Goal: Transaction & Acquisition: Download file/media

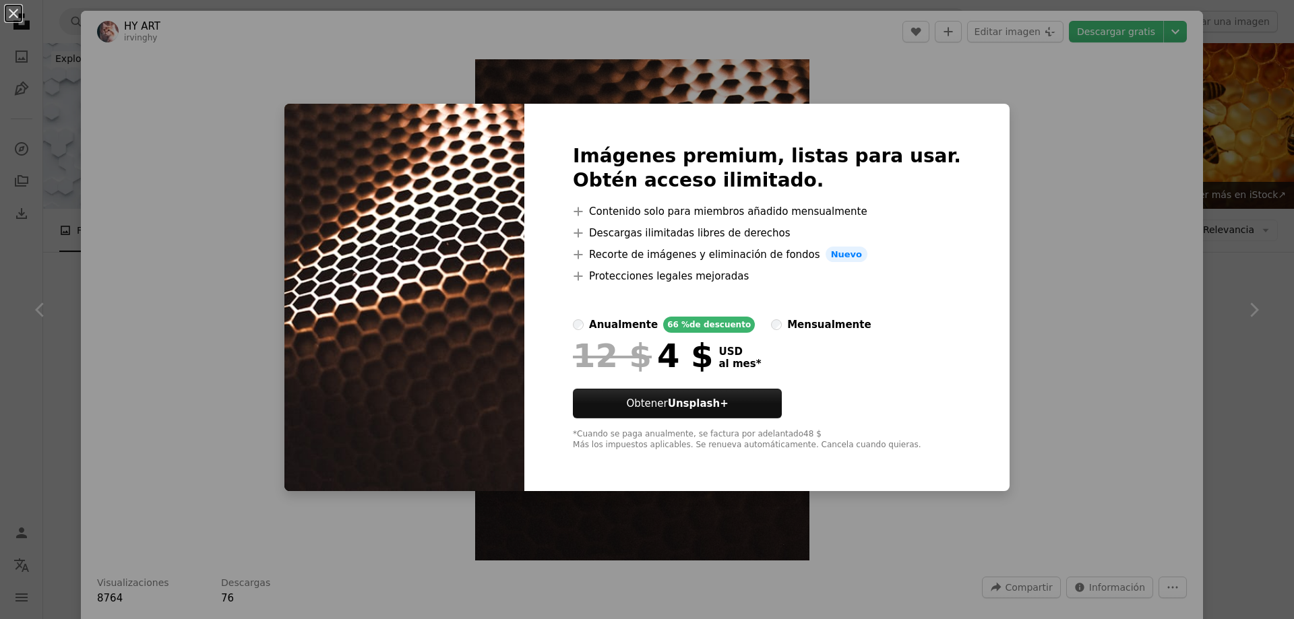
scroll to position [539, 0]
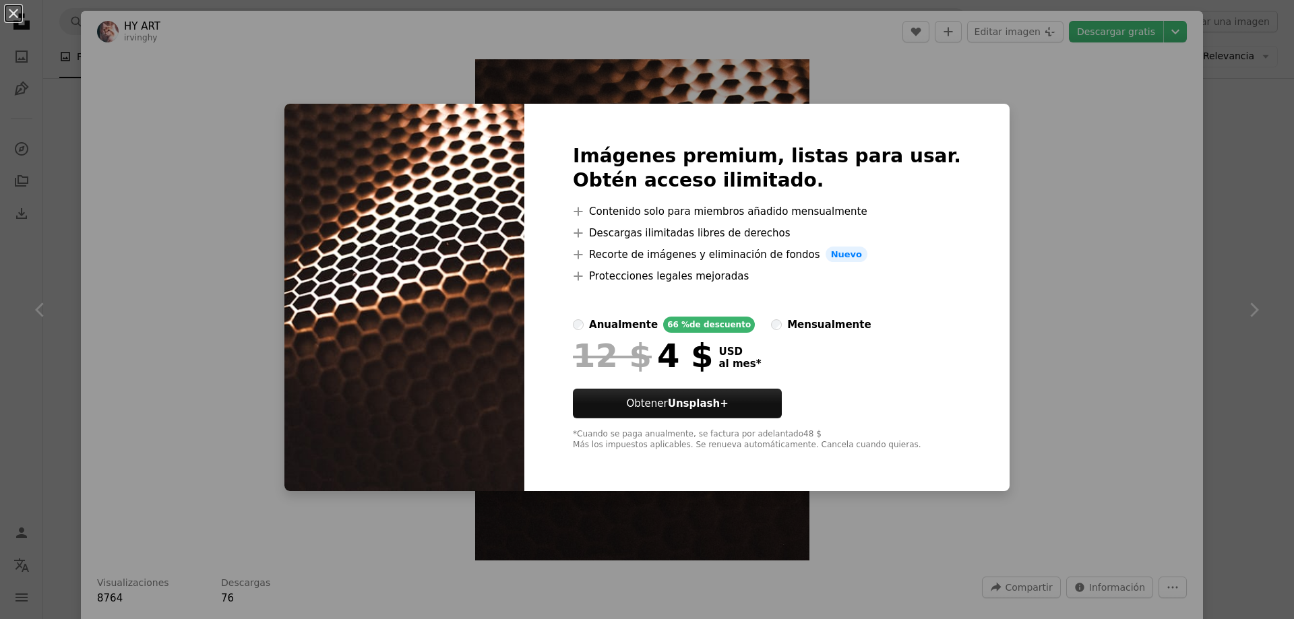
click at [1118, 106] on div "An X shape Imágenes premium, listas para usar. Obtén acceso ilimitado. A plus s…" at bounding box center [647, 309] width 1294 height 619
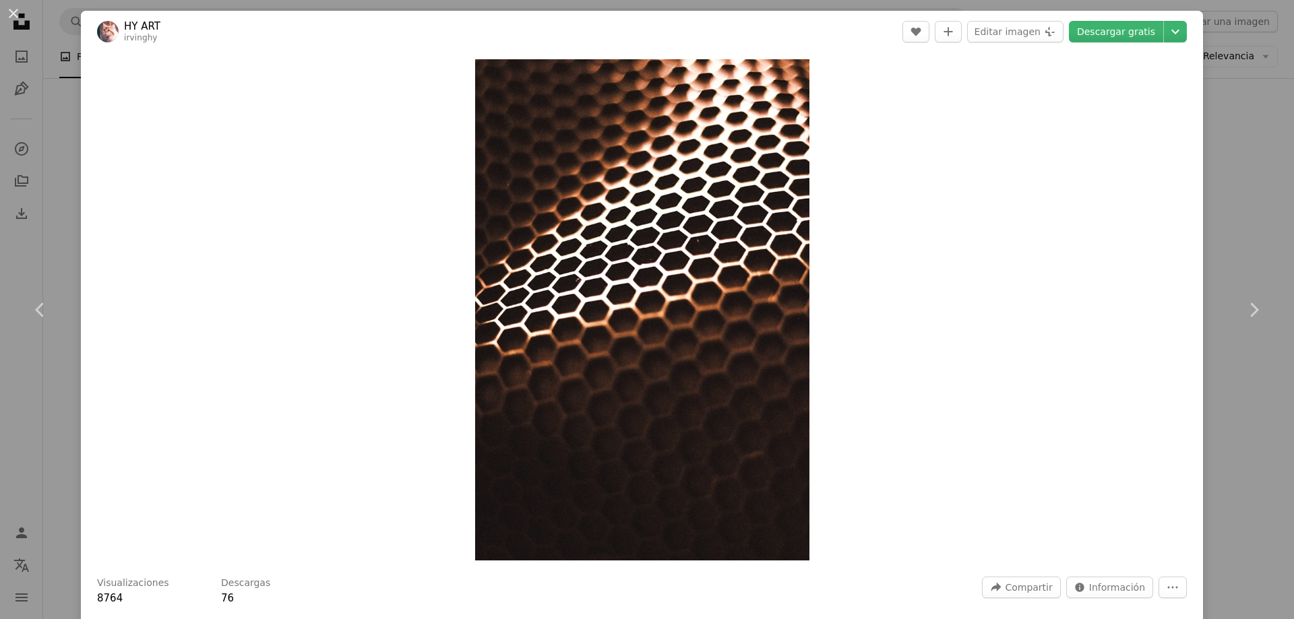
click at [1247, 178] on div "An X shape Chevron left Chevron right HY ART irvinghy A heart A plus sign Edita…" at bounding box center [647, 309] width 1294 height 619
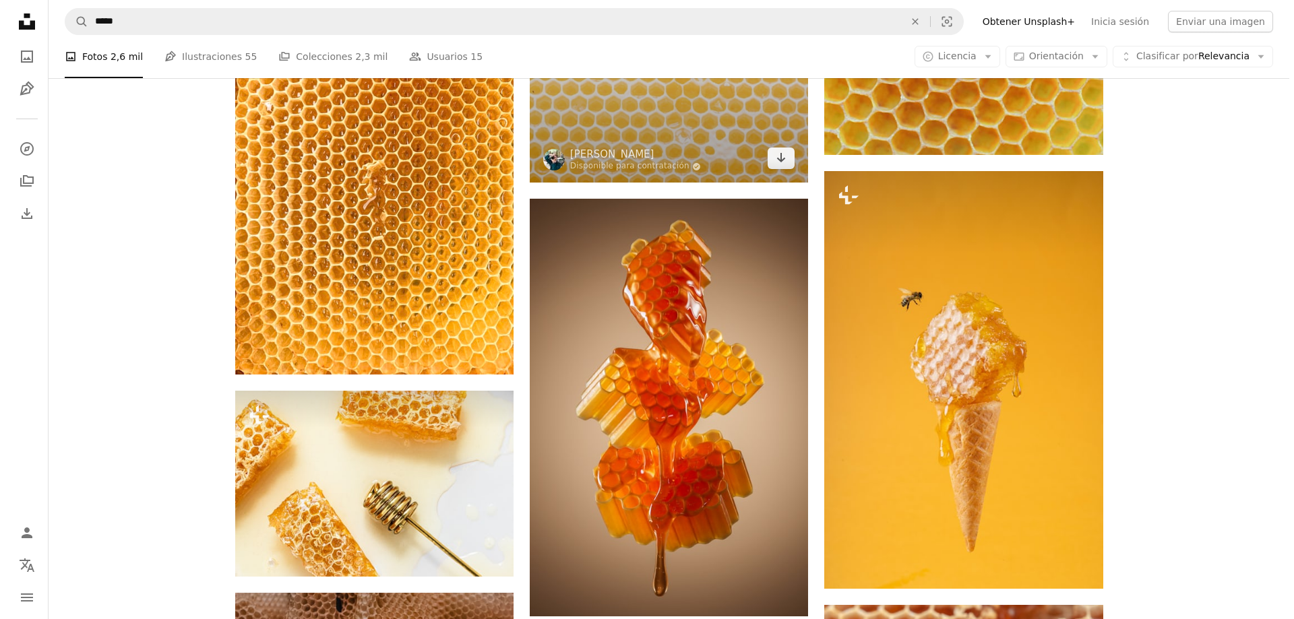
scroll to position [606, 0]
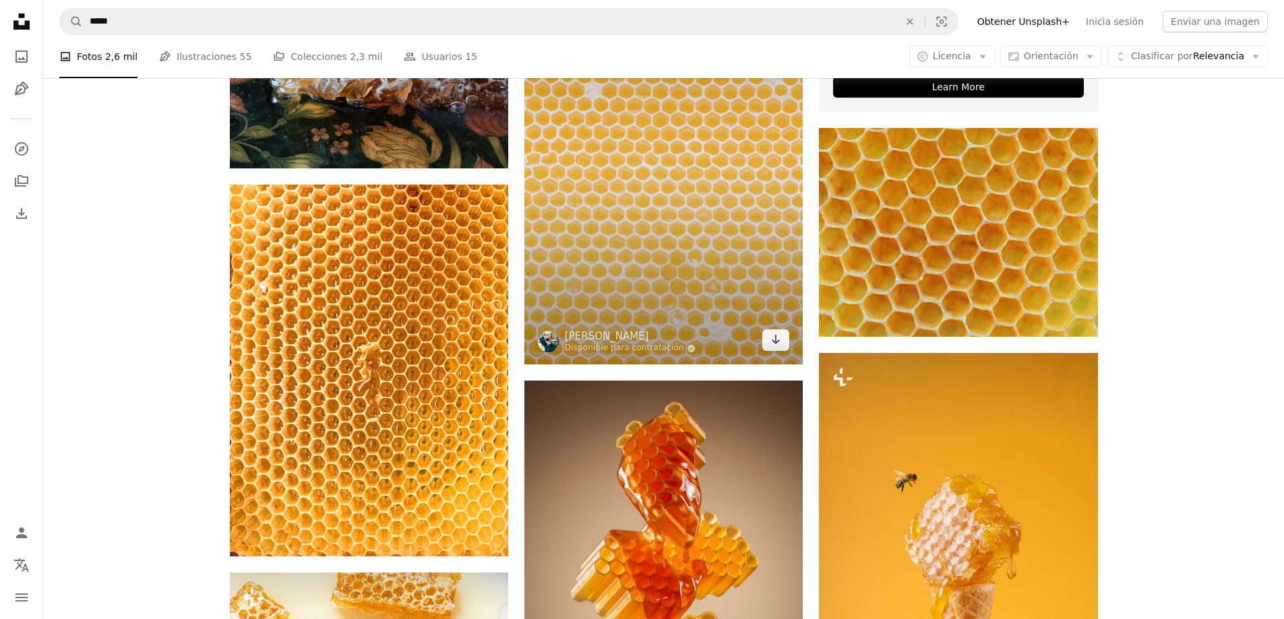
click at [720, 222] on img at bounding box center [663, 155] width 278 height 417
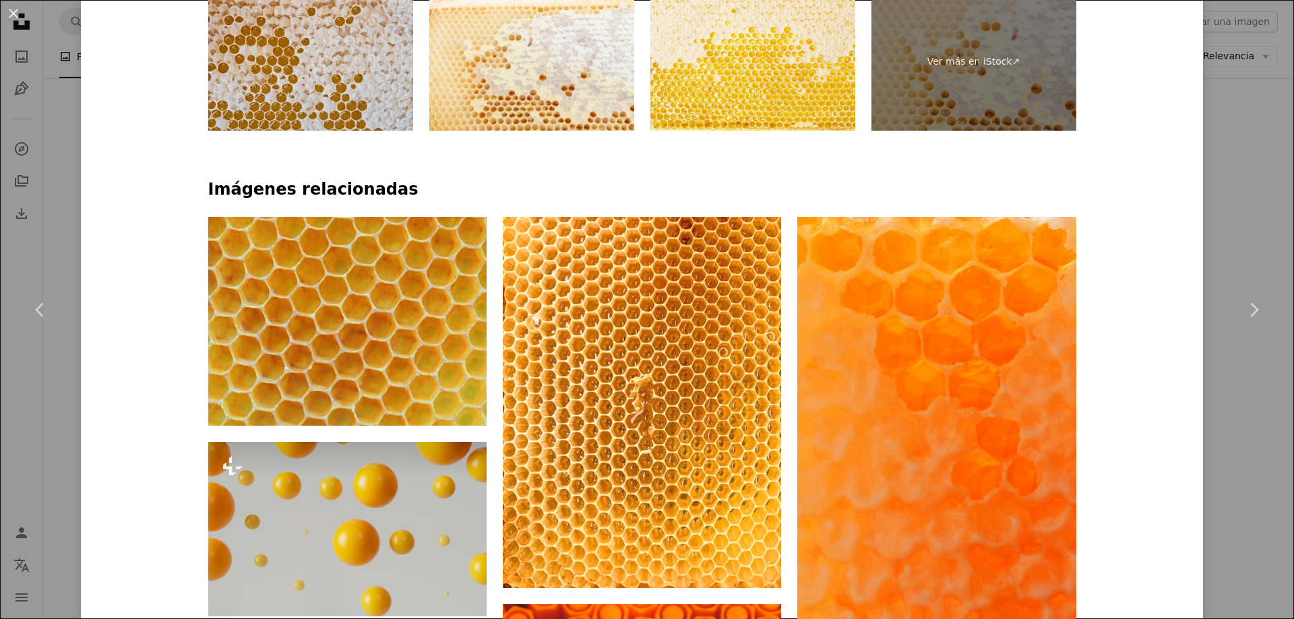
scroll to position [943, 0]
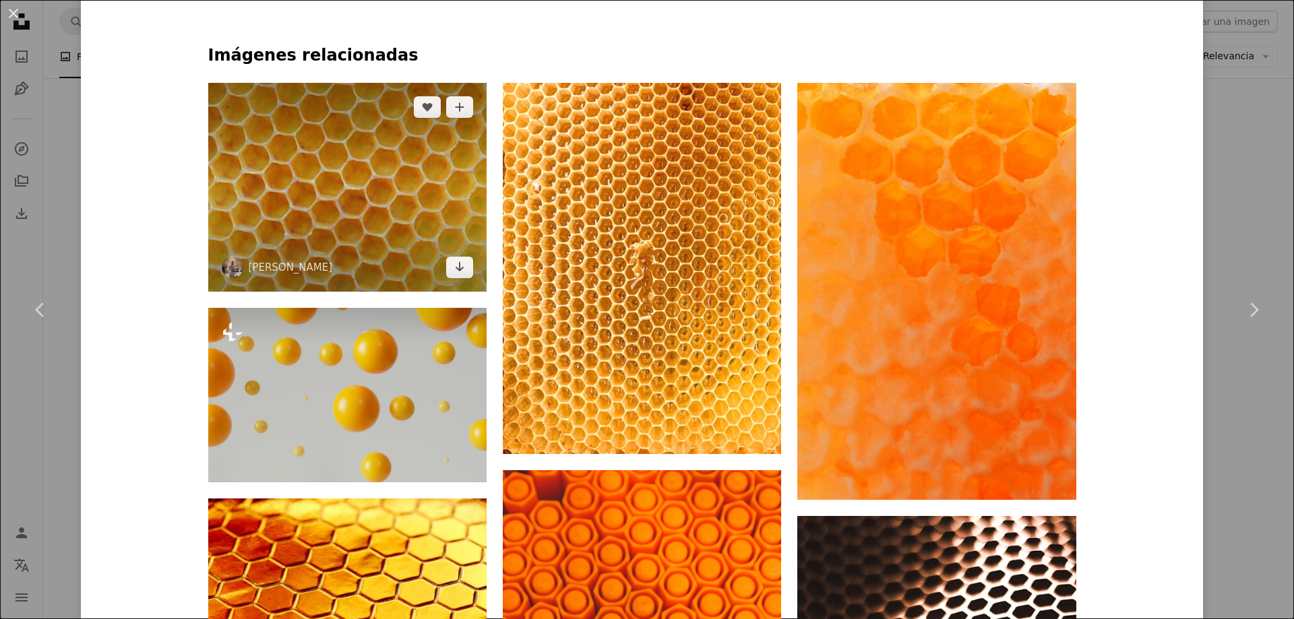
click at [425, 273] on img at bounding box center [347, 187] width 278 height 209
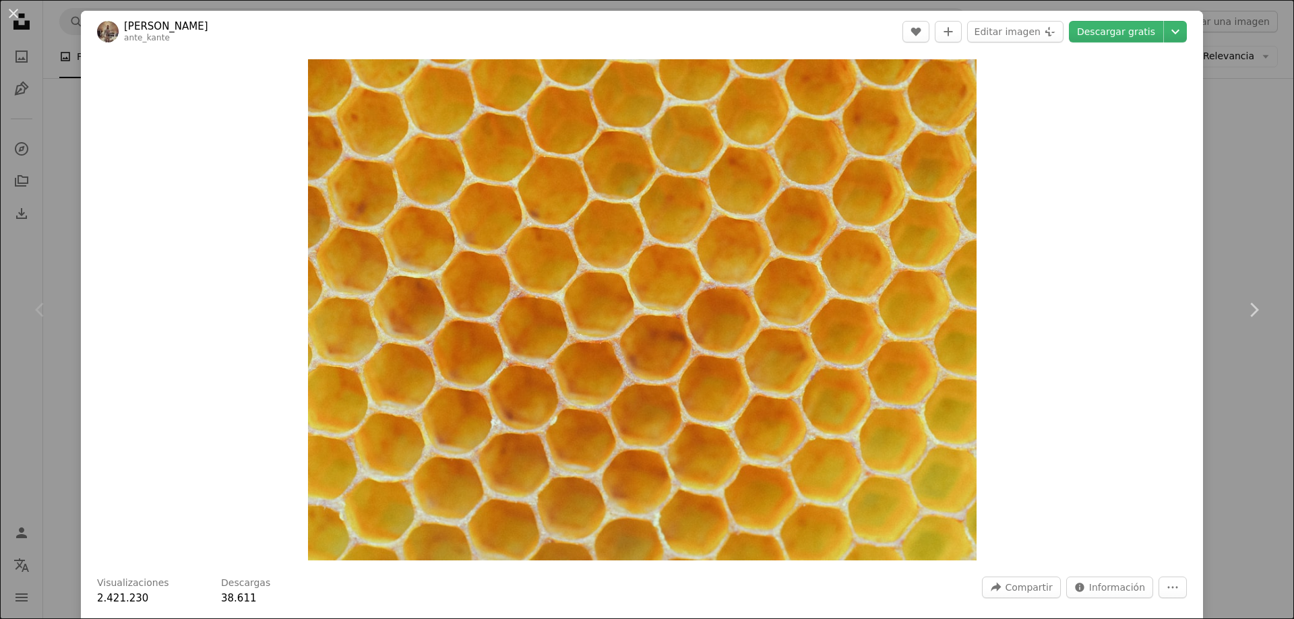
click at [42, 303] on icon "Chevron left" at bounding box center [41, 310] width 22 height 22
drag, startPoint x: 41, startPoint y: 311, endPoint x: 212, endPoint y: 334, distance: 172.8
click at [46, 313] on icon "Chevron left" at bounding box center [41, 310] width 22 height 22
click at [1210, 123] on div "An X shape Chevron left Chevron right Ante Hamersmit ante_kante A heart A plus …" at bounding box center [647, 309] width 1294 height 619
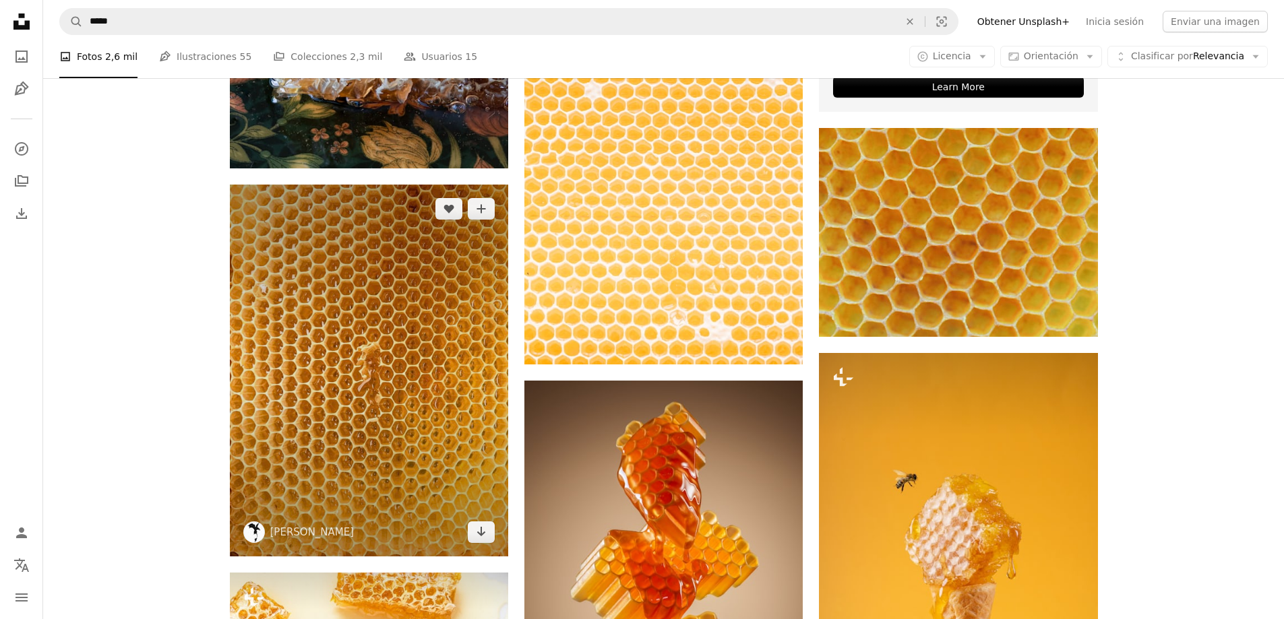
click at [434, 325] on img at bounding box center [369, 370] width 278 height 371
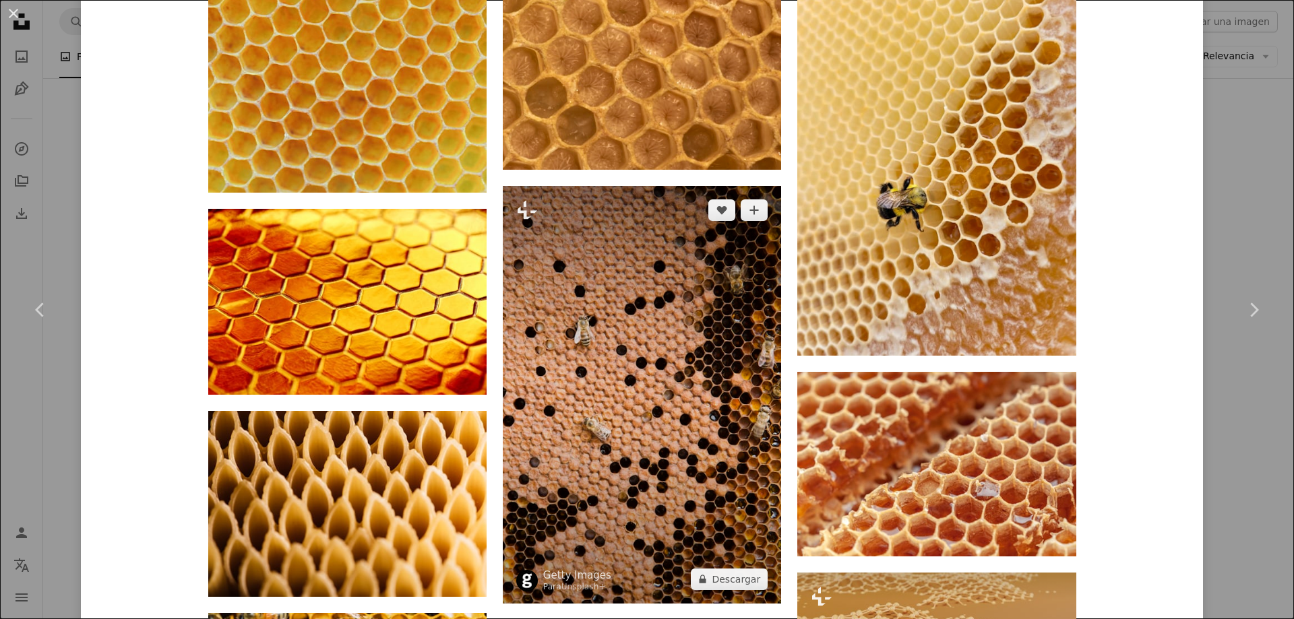
scroll to position [1213, 0]
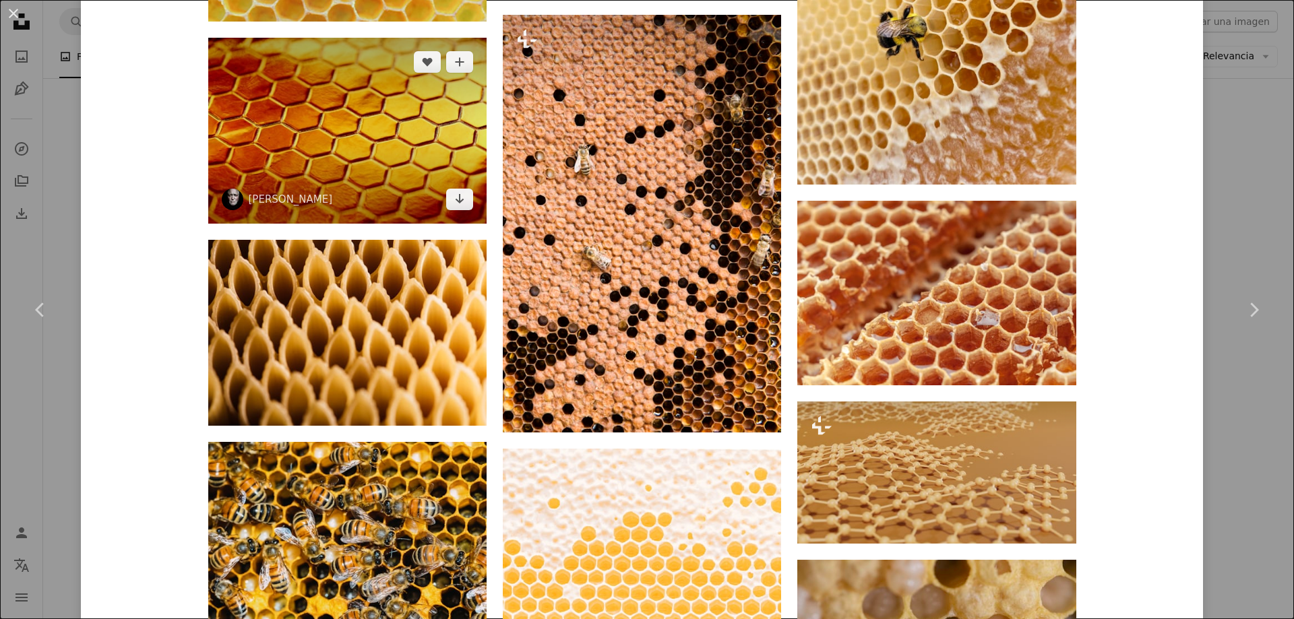
click at [309, 108] on img at bounding box center [347, 130] width 278 height 185
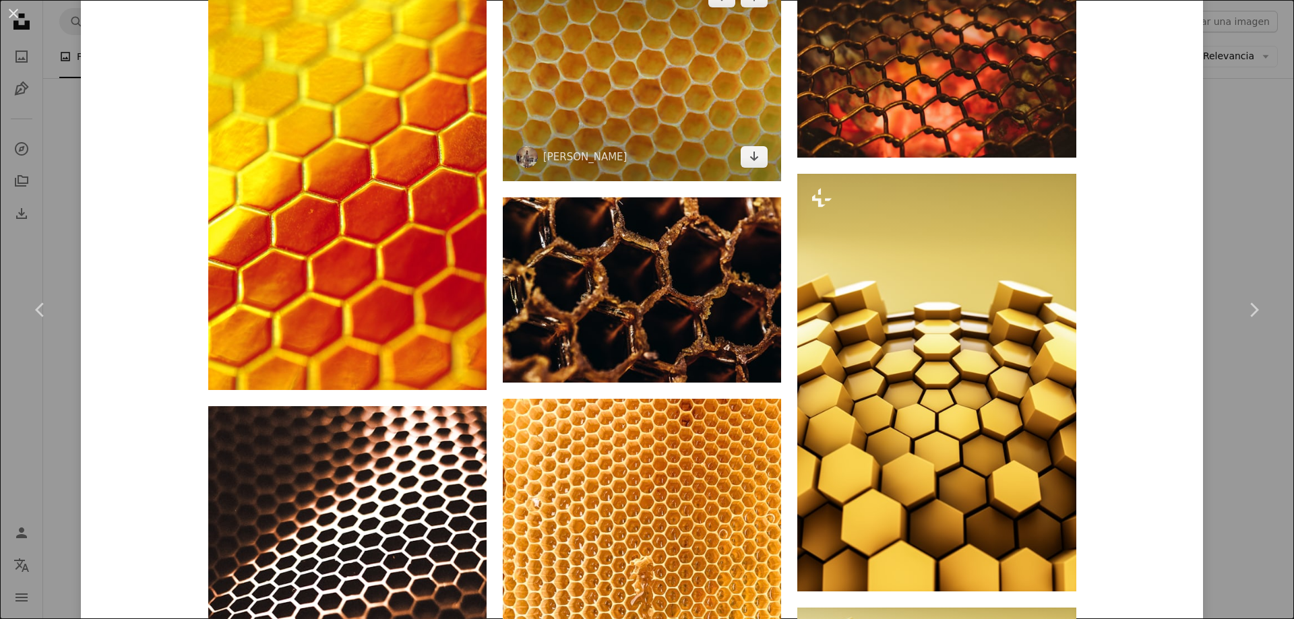
scroll to position [1415, 0]
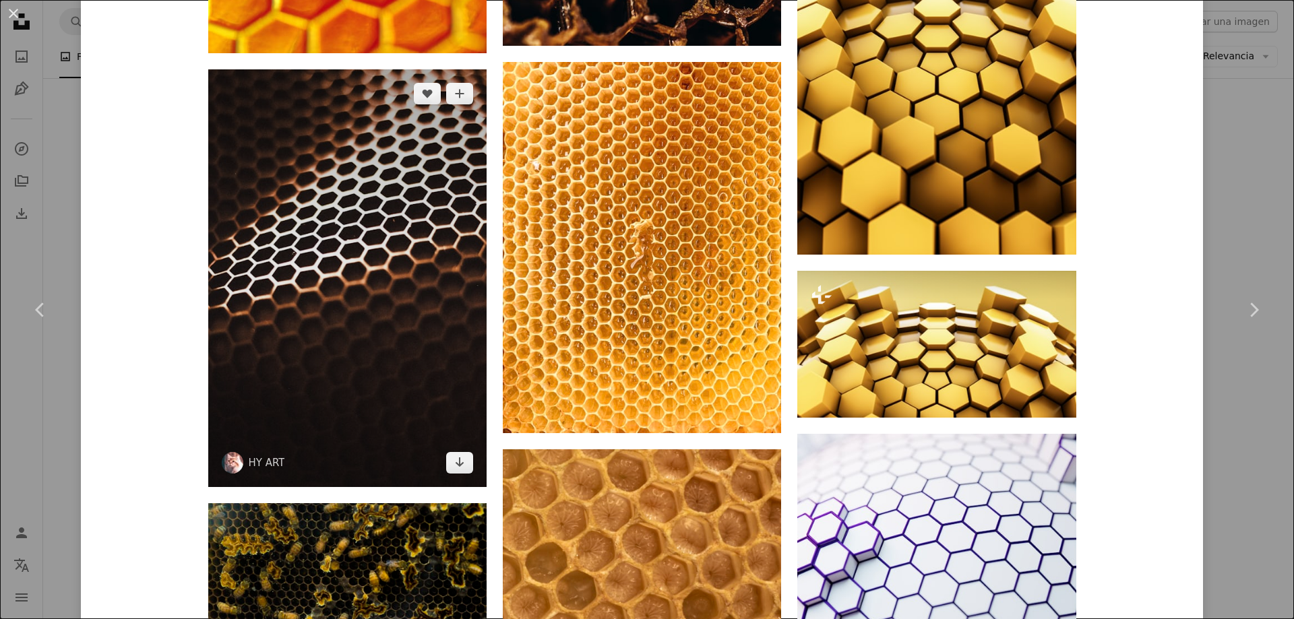
click at [348, 262] on img at bounding box center [347, 278] width 278 height 418
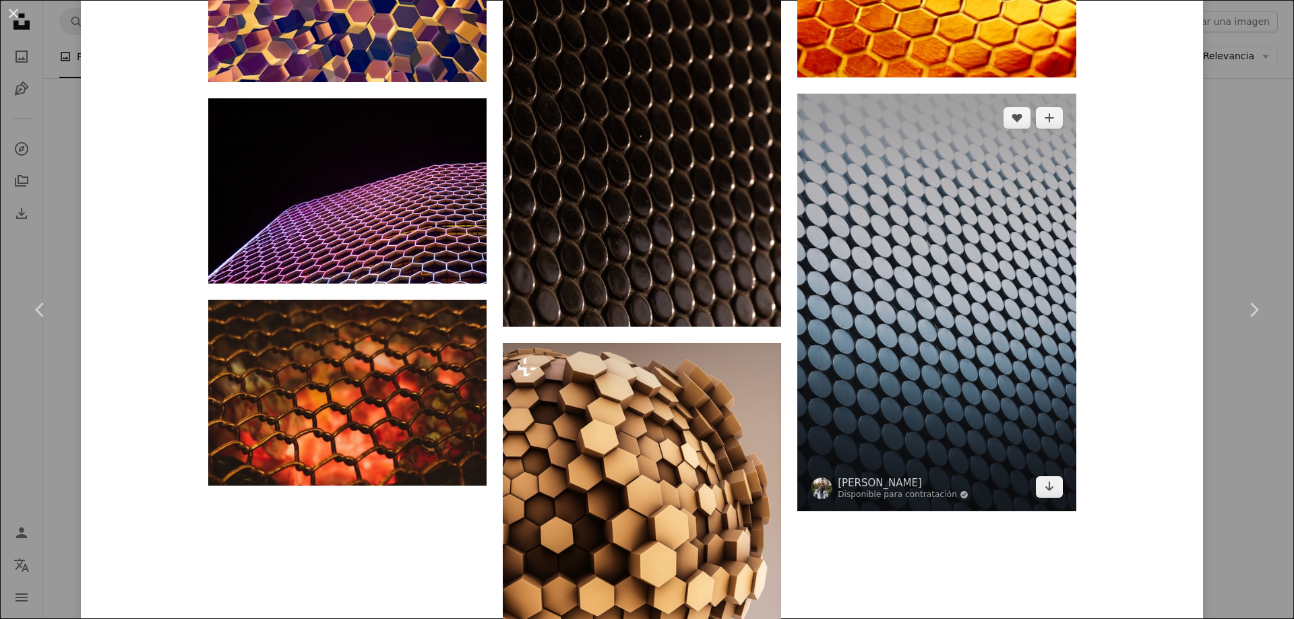
scroll to position [2561, 0]
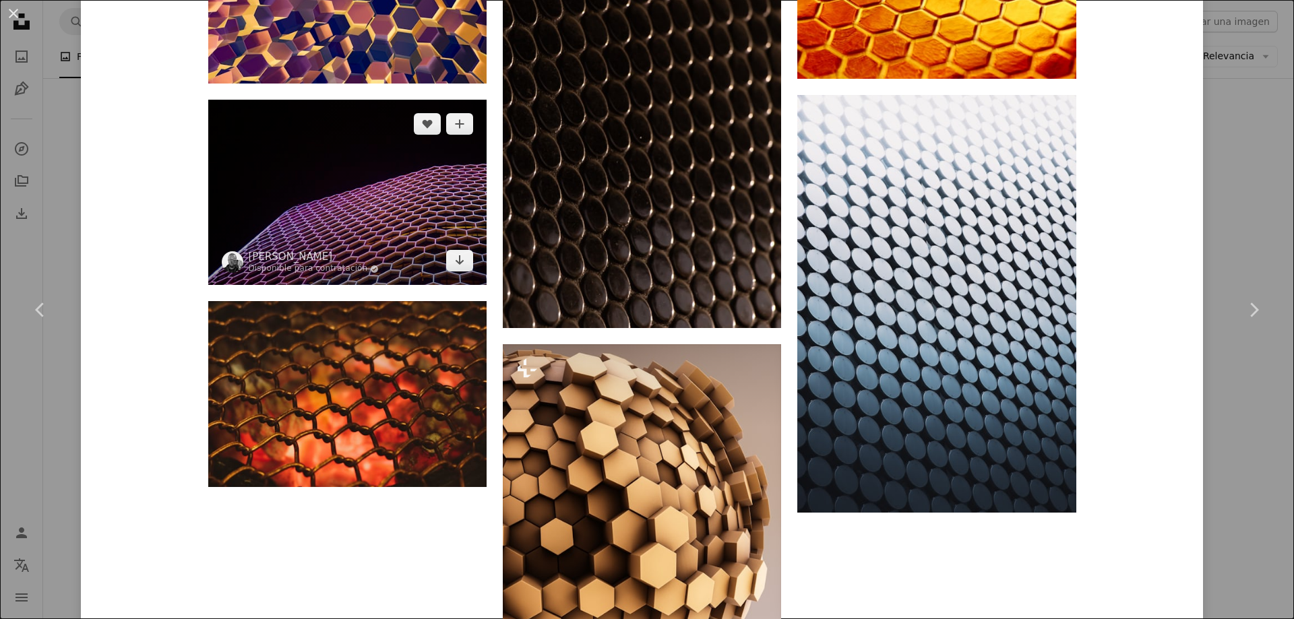
click at [428, 214] on img at bounding box center [347, 192] width 278 height 185
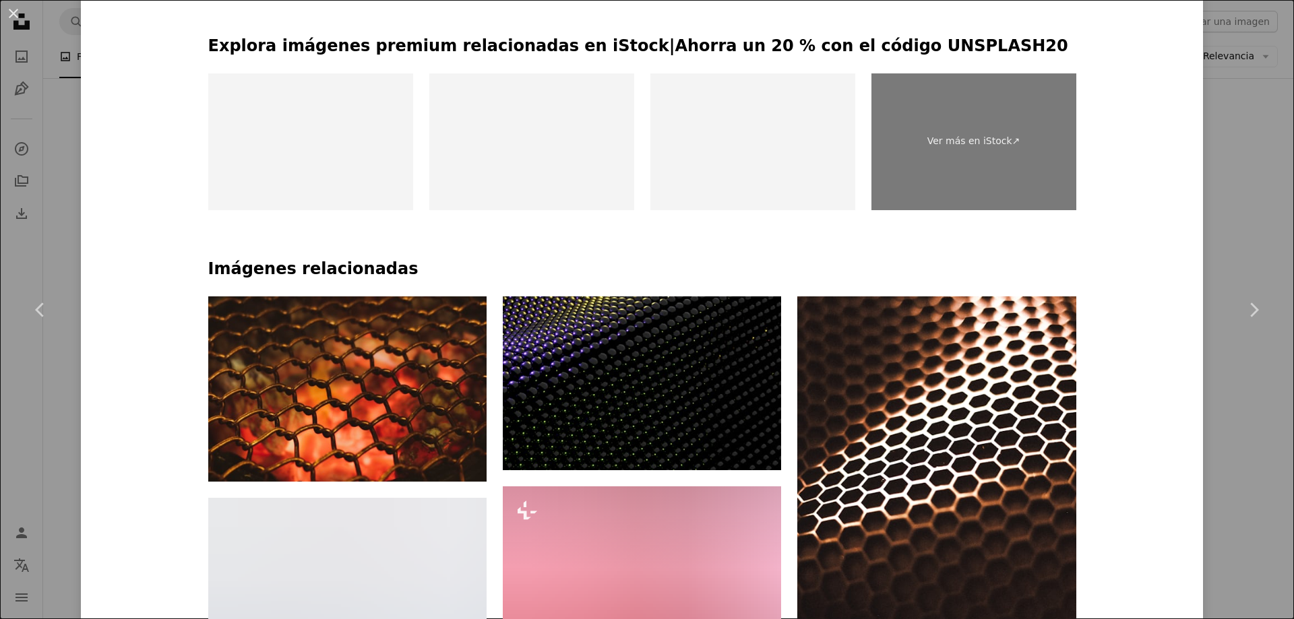
scroll to position [741, 0]
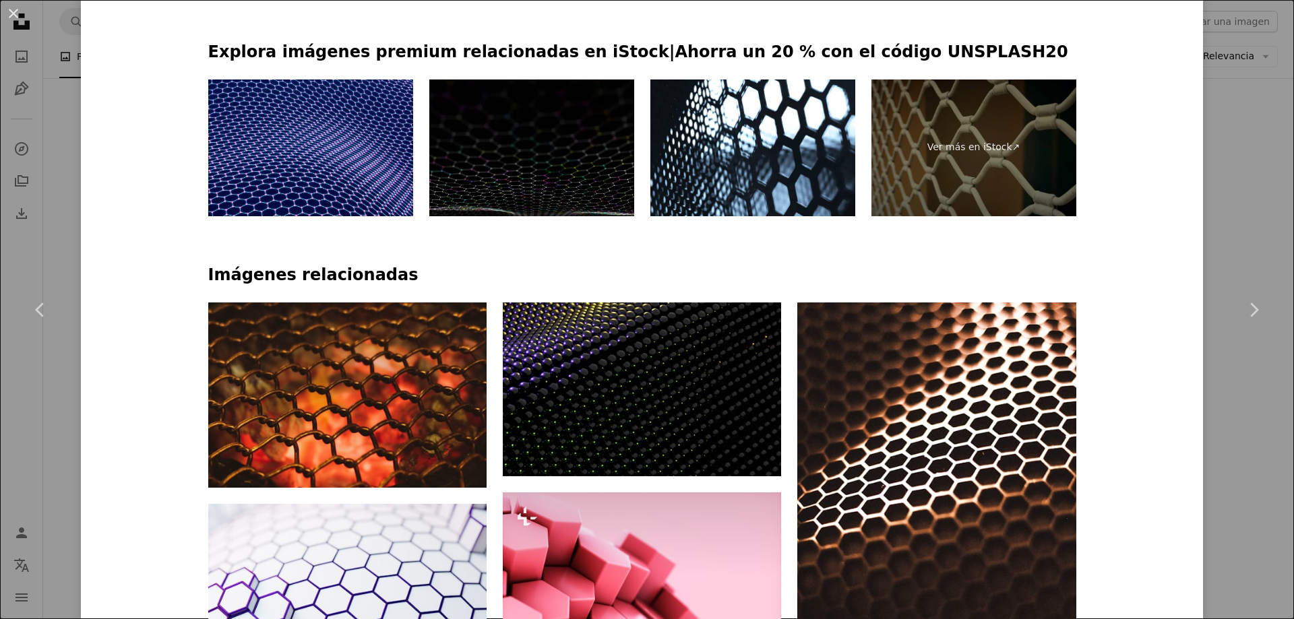
click at [311, 181] on img at bounding box center [310, 148] width 205 height 137
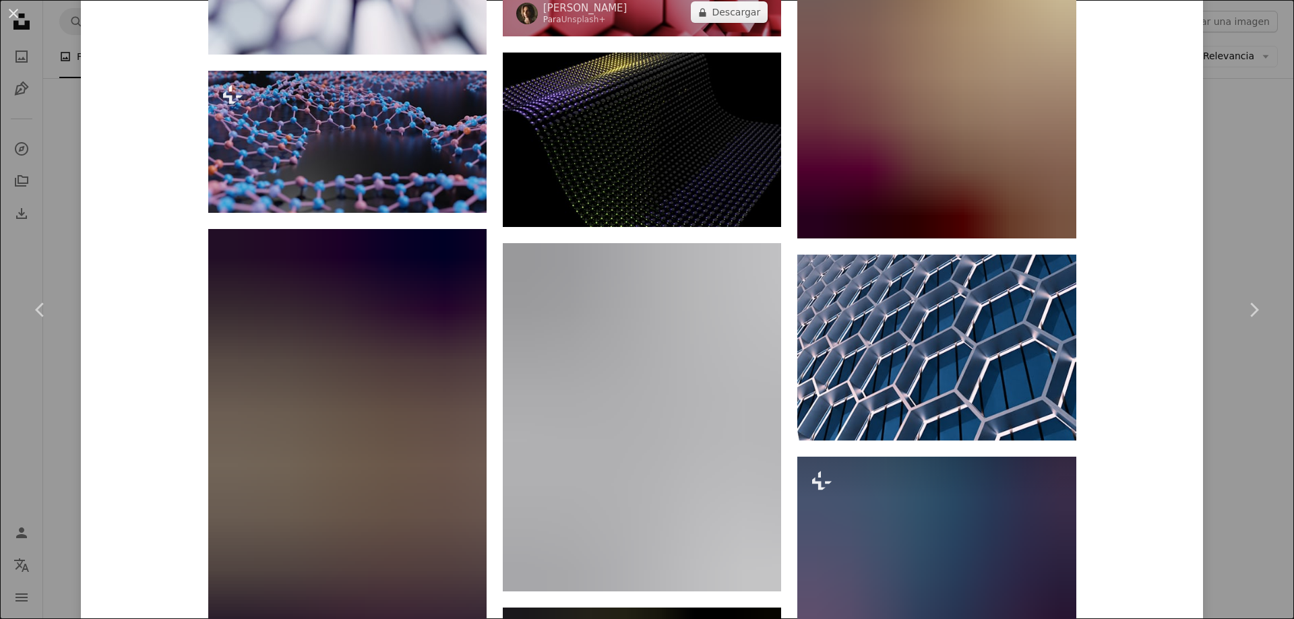
scroll to position [1617, 0]
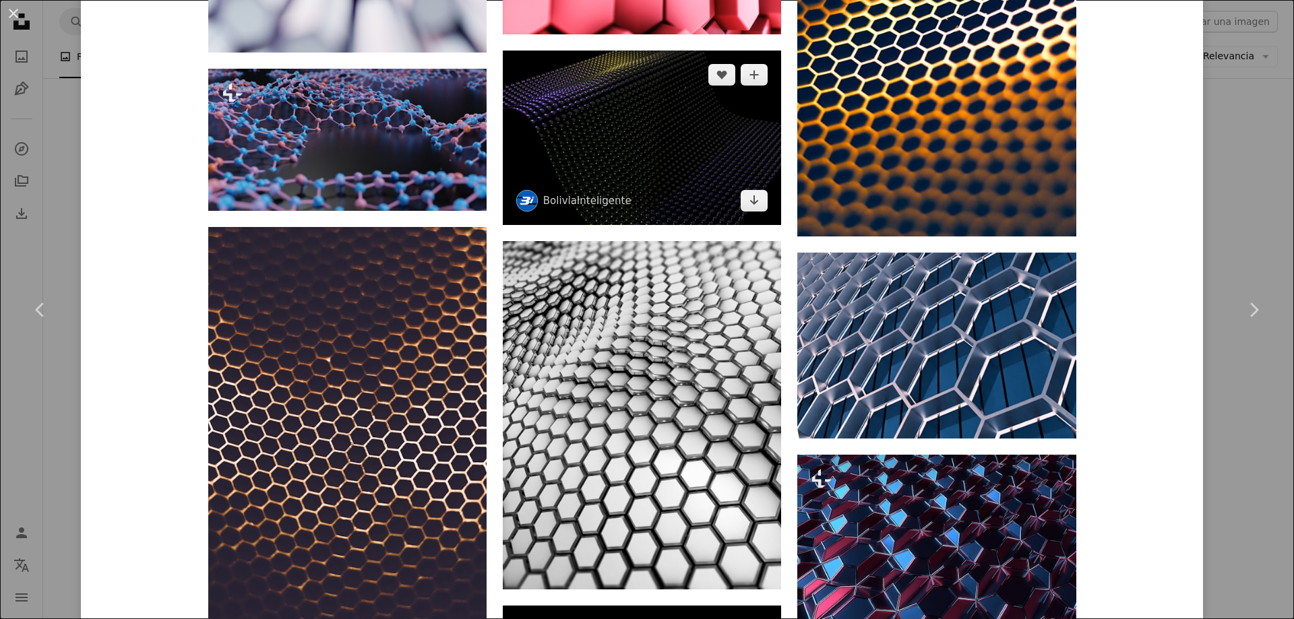
click at [593, 127] on img at bounding box center [642, 138] width 278 height 175
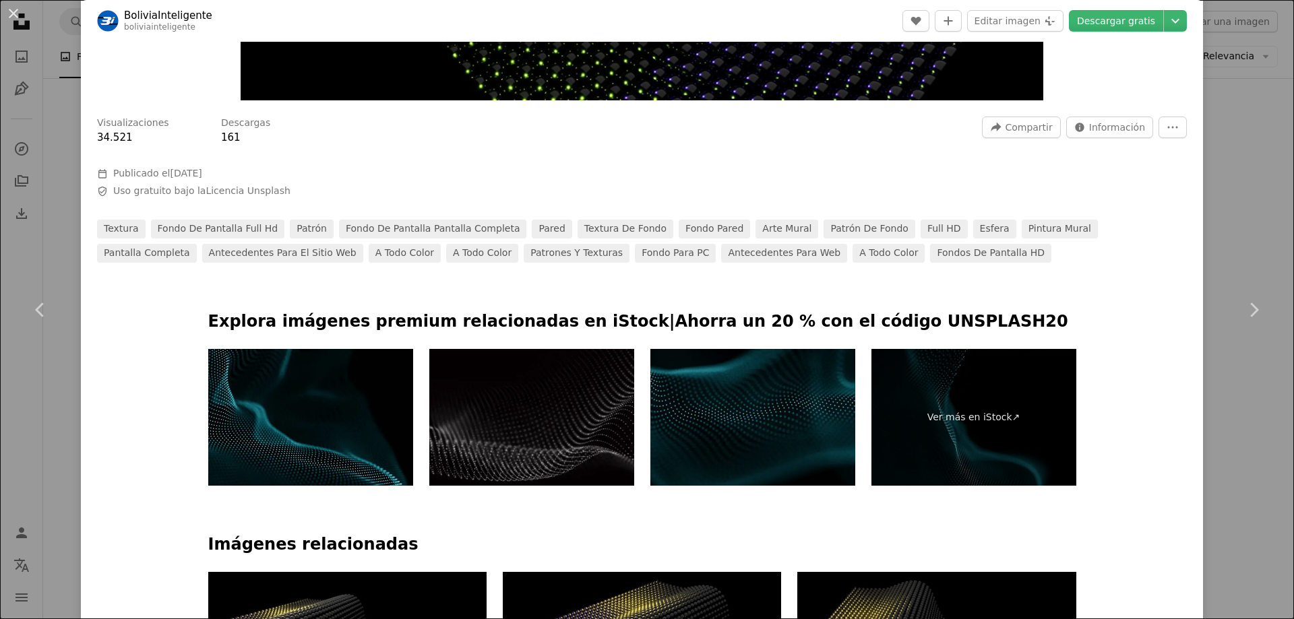
scroll to position [606, 0]
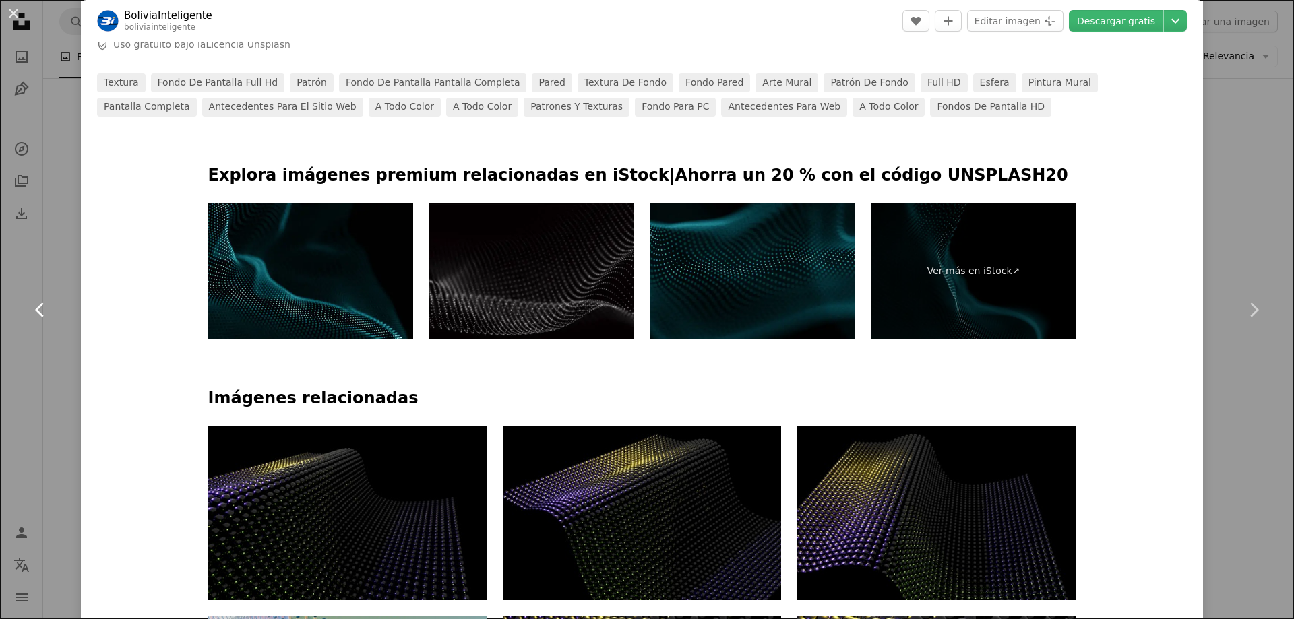
click at [41, 309] on icon "Chevron left" at bounding box center [41, 310] width 22 height 22
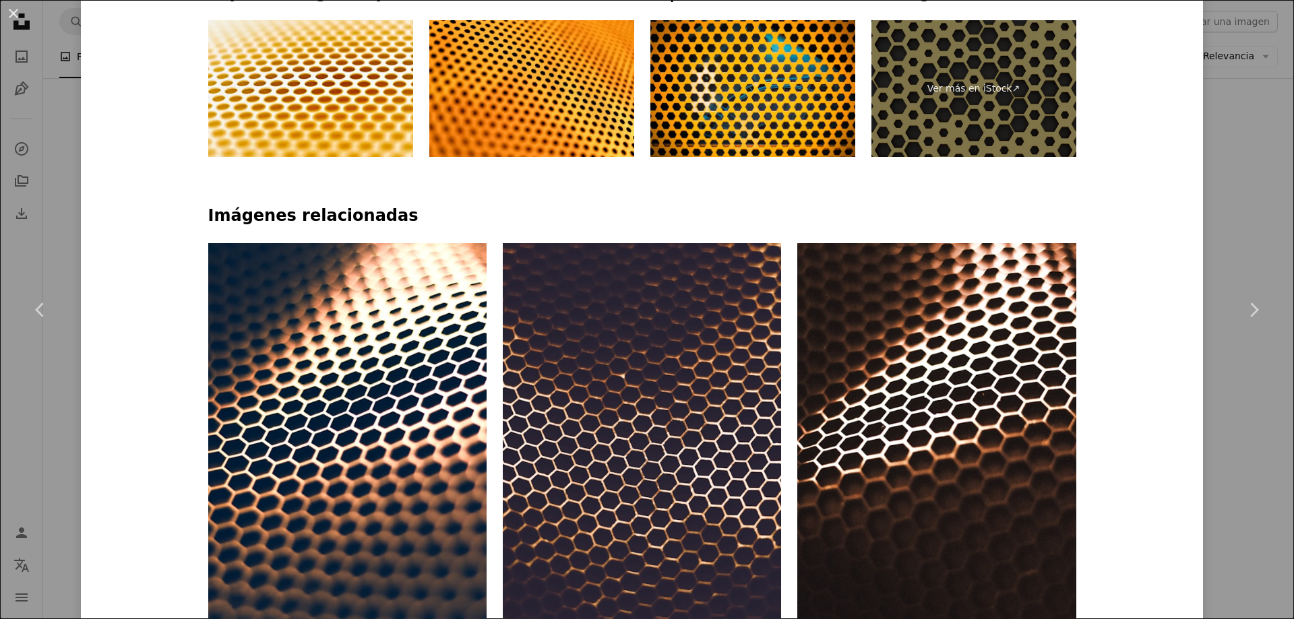
scroll to position [674, 0]
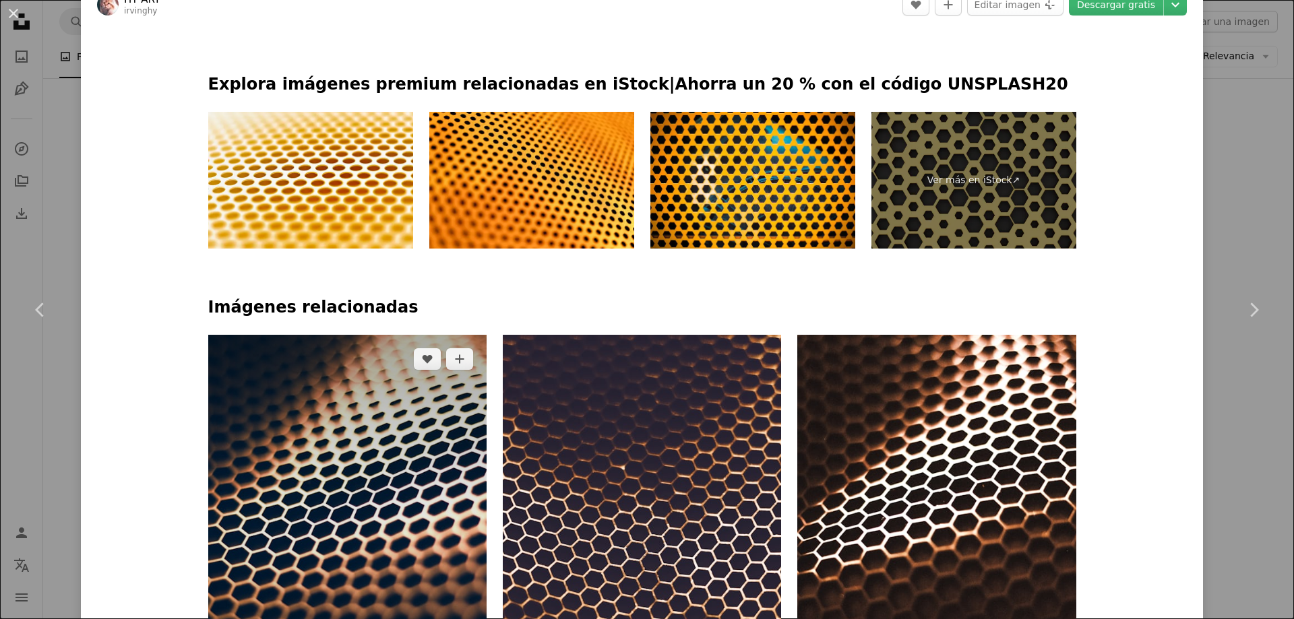
click at [389, 557] on img at bounding box center [347, 530] width 278 height 390
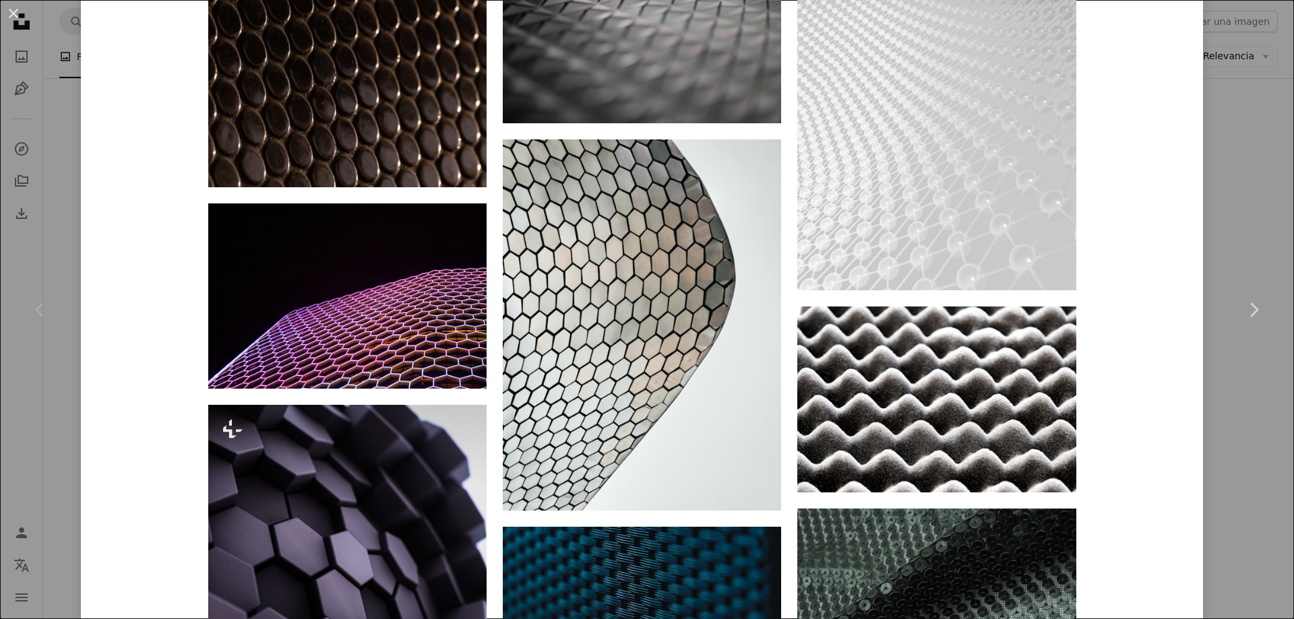
scroll to position [3571, 0]
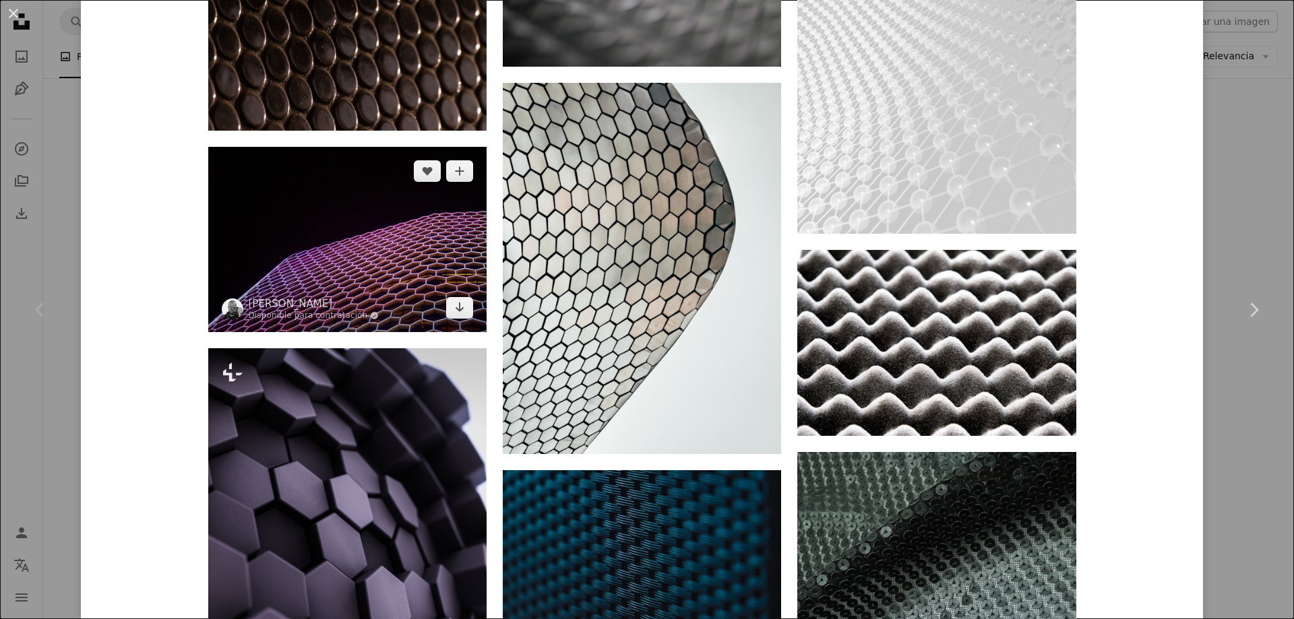
click at [287, 272] on img at bounding box center [347, 239] width 278 height 185
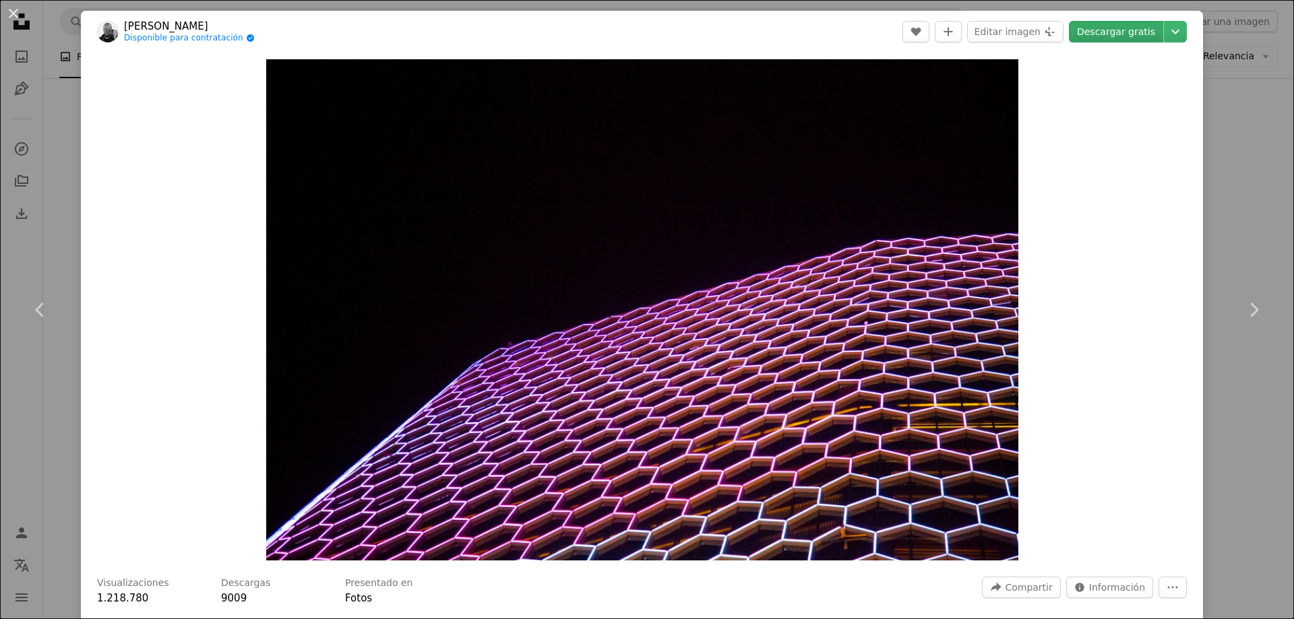
click at [1110, 30] on link "Descargar gratis" at bounding box center [1116, 32] width 94 height 22
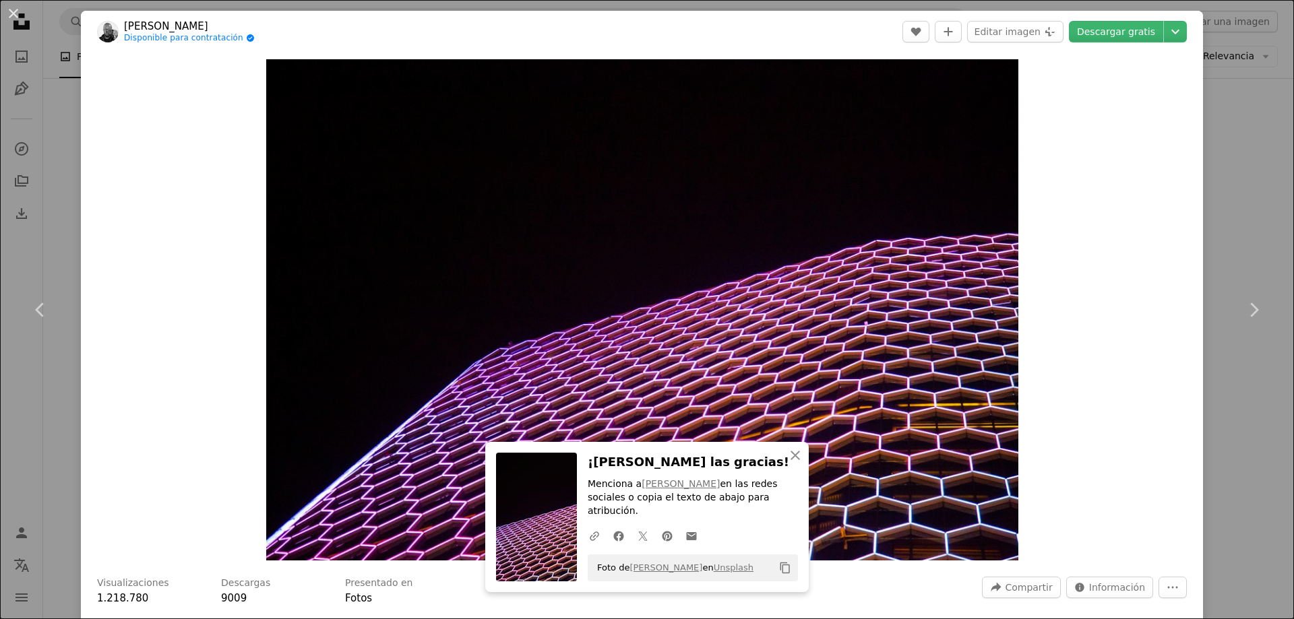
click at [786, 567] on icon "Copy content" at bounding box center [785, 568] width 12 height 12
click at [1117, 197] on div "Zoom in" at bounding box center [642, 310] width 1122 height 515
click at [794, 464] on icon "An X shape" at bounding box center [795, 455] width 16 height 16
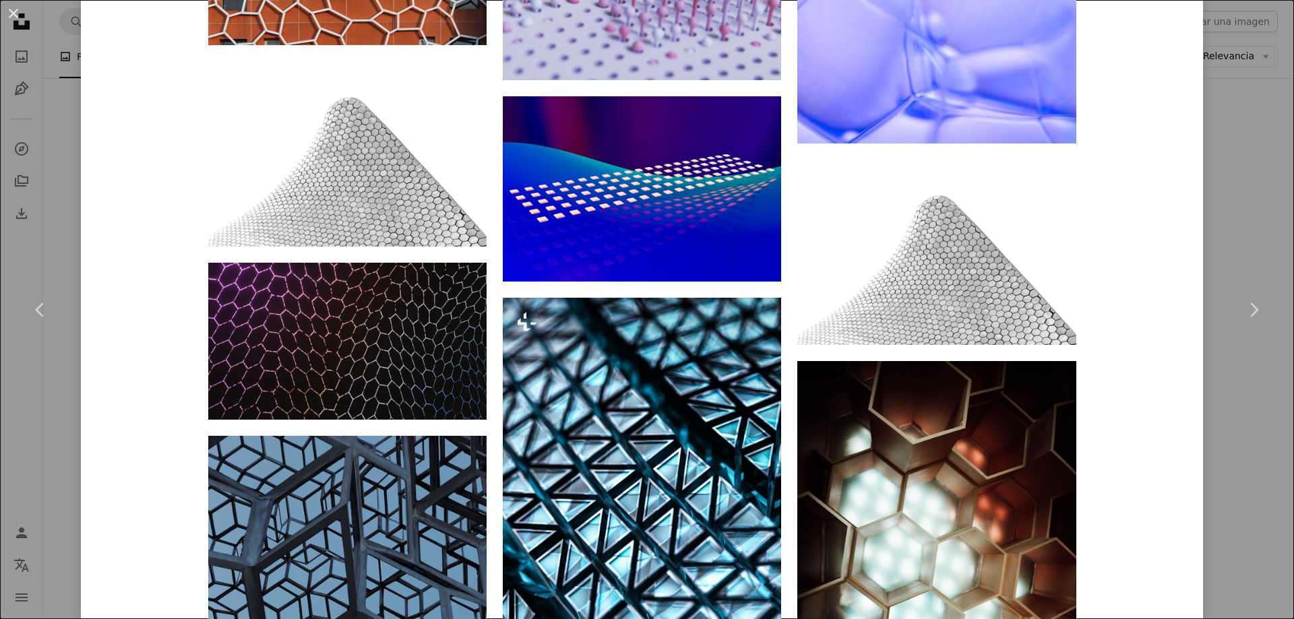
scroll to position [6046, 0]
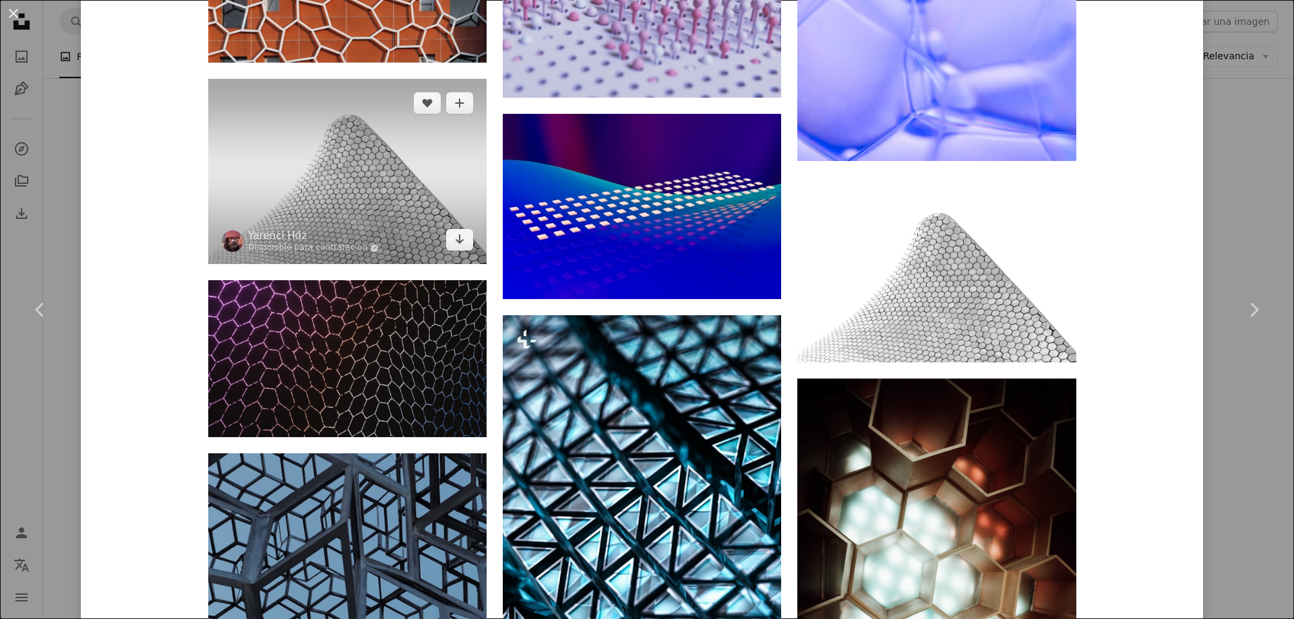
click at [381, 224] on img at bounding box center [347, 171] width 278 height 185
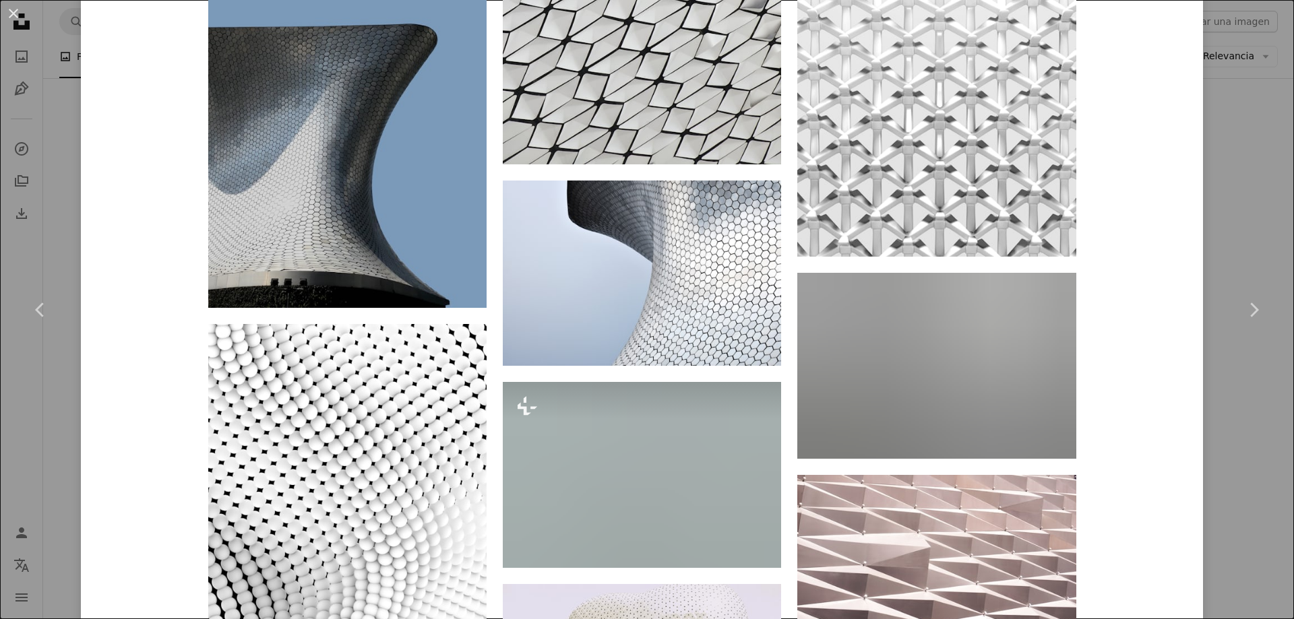
scroll to position [3841, 0]
